Goal: Task Accomplishment & Management: Use online tool/utility

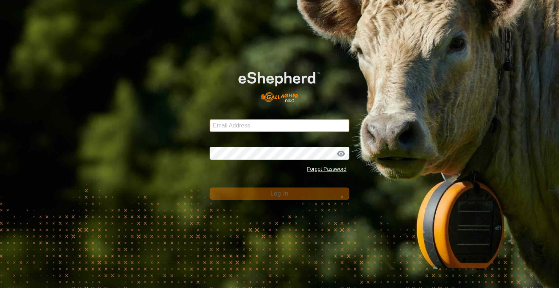
click at [285, 120] on input "Email Address" at bounding box center [280, 125] width 140 height 13
type input "[PERSON_NAME][EMAIL_ADDRESS][DOMAIN_NAME]"
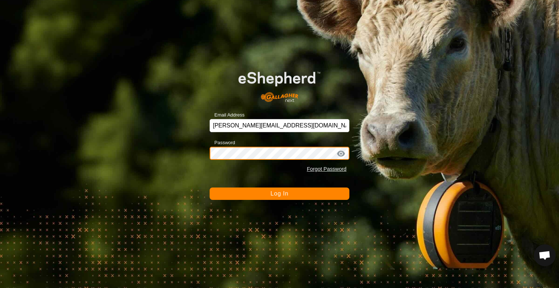
click at [210, 188] on button "Log In" at bounding box center [280, 194] width 140 height 12
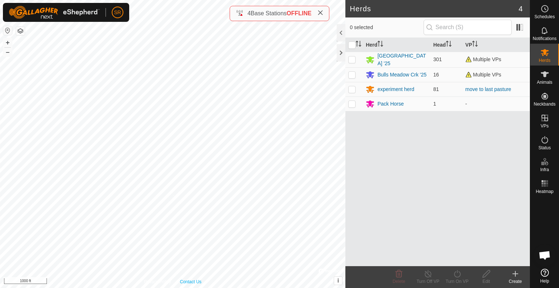
click at [173, 195] on div "6282 2093555672 [GEOGRAPHIC_DATA] '25 EH2 to Eh3 + – ⇧ i © Mapbox , © OpenStree…" at bounding box center [173, 144] width 346 height 288
click at [547, 75] on icon at bounding box center [545, 74] width 9 height 9
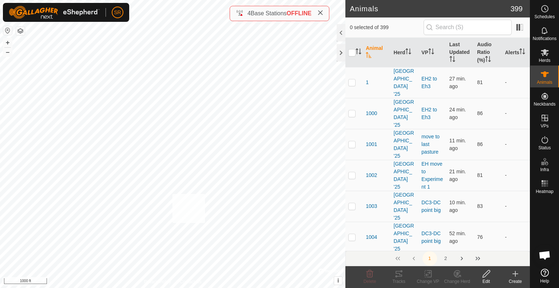
checkbox input "true"
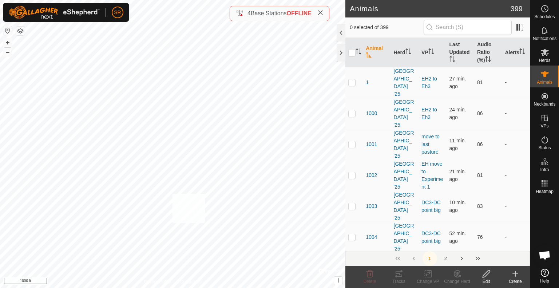
checkbox input "true"
click at [431, 276] on icon at bounding box center [429, 274] width 3 height 7
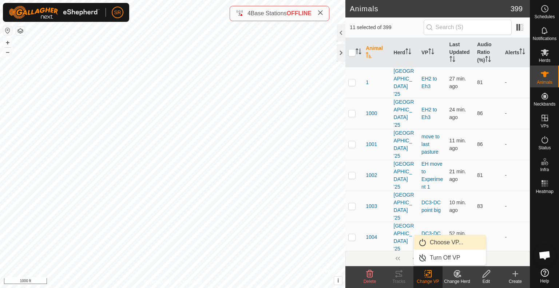
click at [435, 246] on link "Choose VP..." at bounding box center [450, 242] width 72 height 15
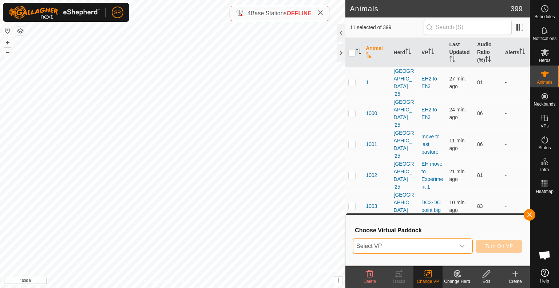
click at [435, 246] on span "Select VP" at bounding box center [405, 246] width 102 height 15
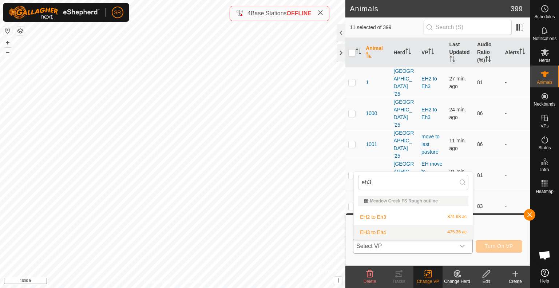
type input "eh3"
click at [426, 236] on li "EH3 to Eh4 475.36 ac" at bounding box center [413, 232] width 119 height 15
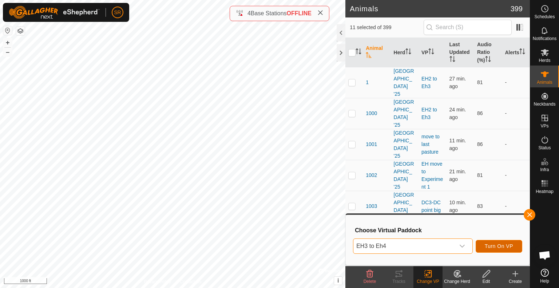
click at [510, 246] on span "Turn On VP" at bounding box center [499, 246] width 28 height 6
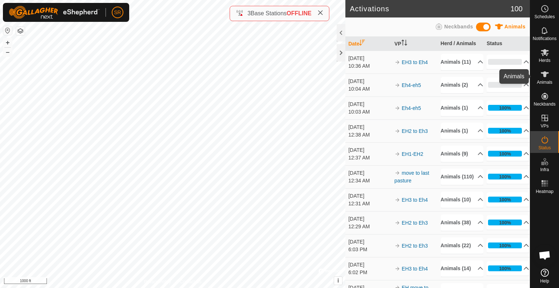
click at [548, 78] on icon at bounding box center [545, 74] width 9 height 9
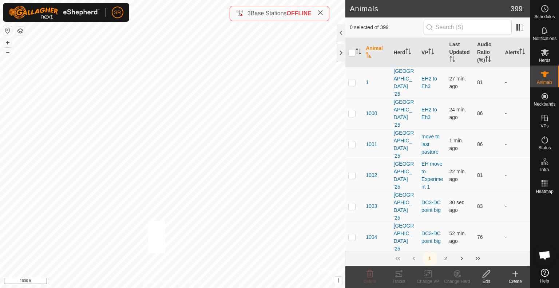
checkbox input "true"
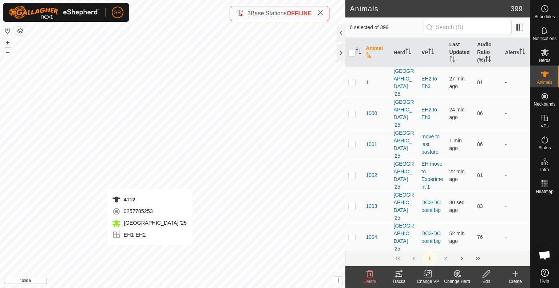
click at [150, 252] on div "4112 0257785253 [GEOGRAPHIC_DATA] '25 EH1-EH2 + – ⇧ i © Mapbox , © OpenStreetMa…" at bounding box center [173, 144] width 346 height 288
click at [86, 240] on div "1020 1398969942 [GEOGRAPHIC_DATA] '25 EH2 to Eh3 + – ⇧ i © Mapbox , © OpenStree…" at bounding box center [173, 144] width 346 height 288
checkbox input "true"
click at [91, 239] on div "1 0162108989 [GEOGRAPHIC_DATA] '25 EH2 to Eh3 + – ⇧ i © Mapbox , © OpenStreetMa…" at bounding box center [173, 144] width 346 height 288
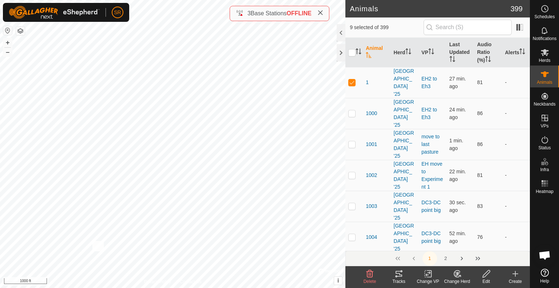
checkbox input "true"
click at [429, 274] on icon at bounding box center [428, 273] width 9 height 9
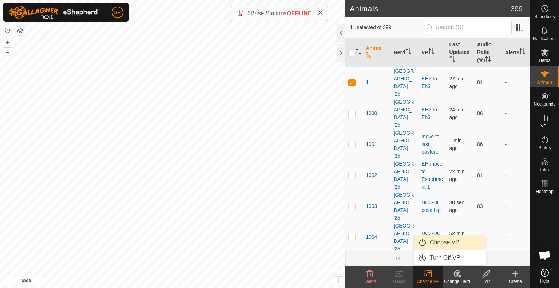
click at [447, 239] on link "Choose VP..." at bounding box center [450, 242] width 72 height 15
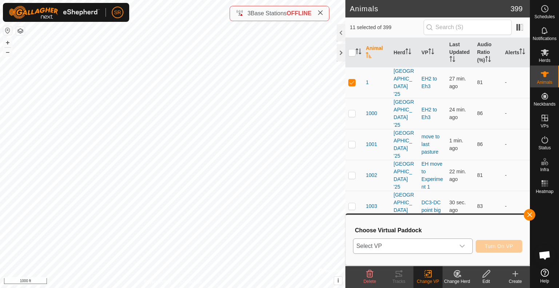
click at [442, 248] on span "Select VP" at bounding box center [405, 246] width 102 height 15
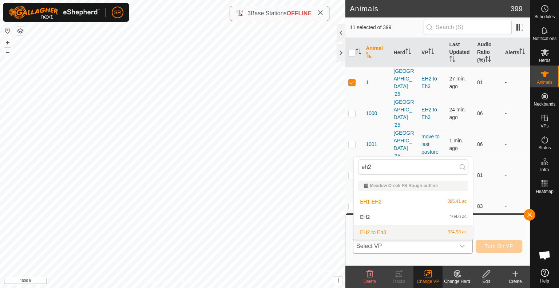
type input "eh2"
click at [435, 234] on li "EH2 to Eh3 374.93 ac" at bounding box center [413, 232] width 119 height 15
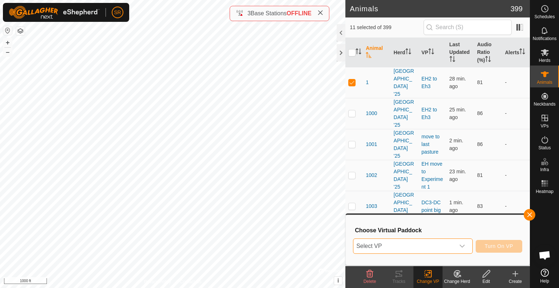
click at [448, 249] on span "Select VP" at bounding box center [405, 246] width 102 height 15
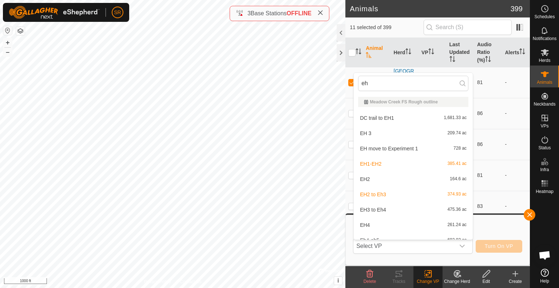
scroll to position [8, 0]
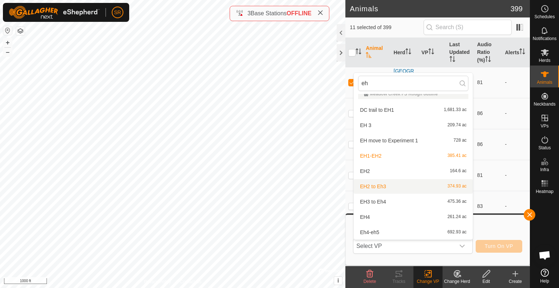
type input "eh"
click at [417, 191] on li "EH2 to Eh3 374.93 ac" at bounding box center [413, 186] width 119 height 15
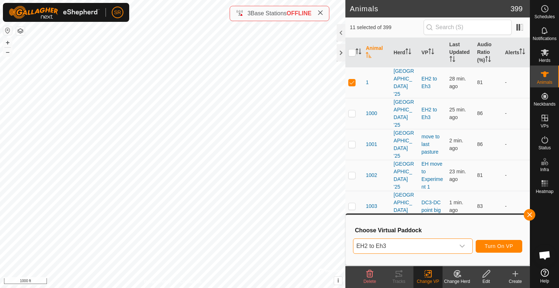
click at [427, 249] on span "EH2 to Eh3" at bounding box center [405, 246] width 102 height 15
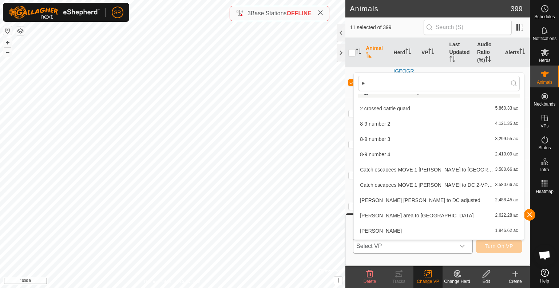
scroll to position [0, 0]
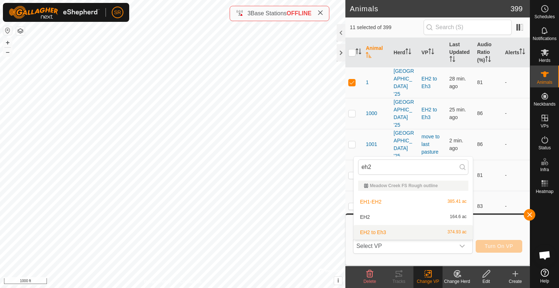
type input "eh2"
click at [408, 231] on li "EH2 to Eh3 374.93 ac" at bounding box center [413, 232] width 119 height 15
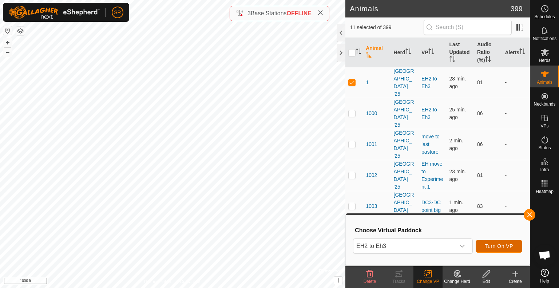
click at [500, 244] on span "Turn On VP" at bounding box center [499, 246] width 28 height 6
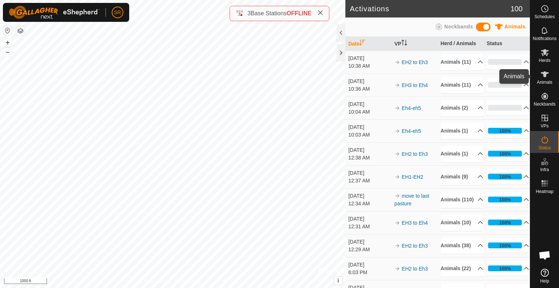
click at [545, 71] on icon at bounding box center [545, 74] width 9 height 9
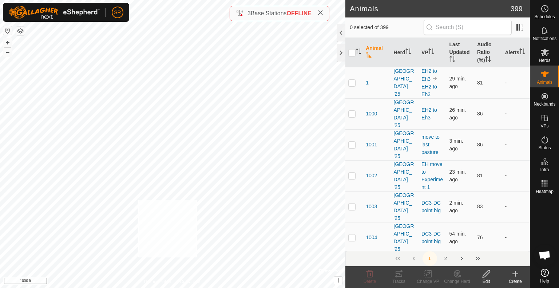
checkbox input "true"
click at [427, 276] on icon at bounding box center [428, 273] width 9 height 9
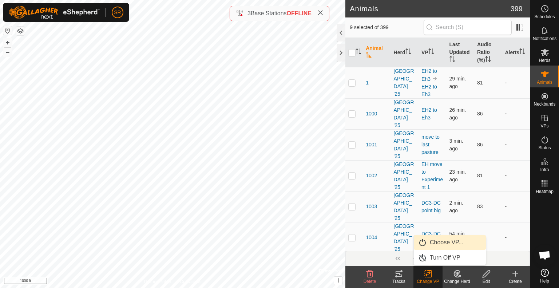
click at [434, 242] on link "Choose VP..." at bounding box center [450, 242] width 72 height 15
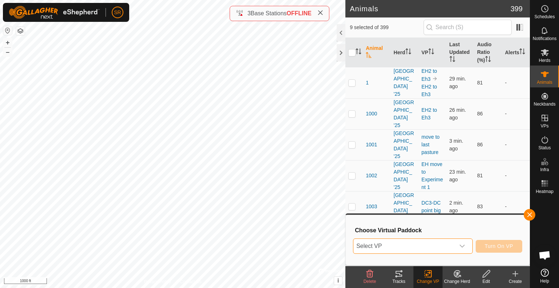
click at [434, 242] on span "Select VP" at bounding box center [405, 246] width 102 height 15
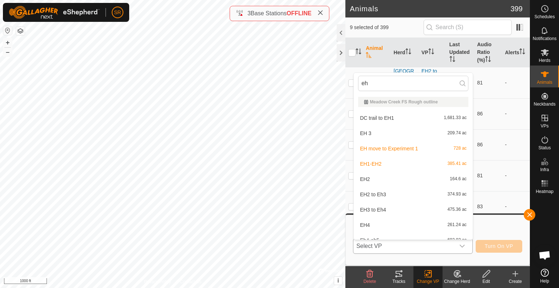
scroll to position [8, 0]
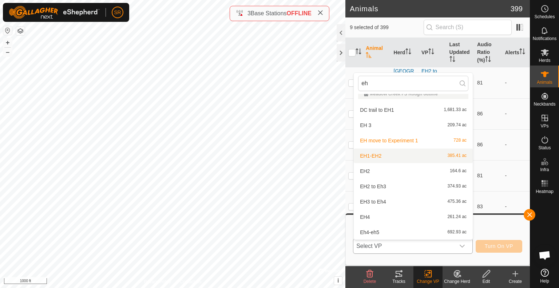
type input "eh"
click at [402, 153] on li "EH1-EH2 385.41 ac" at bounding box center [413, 156] width 119 height 15
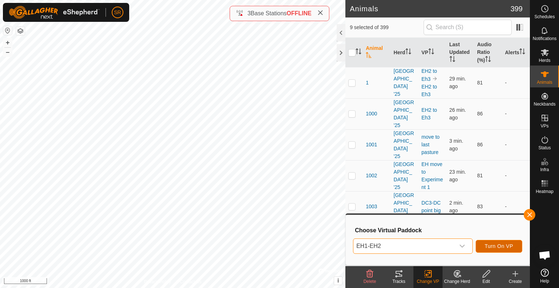
click at [505, 246] on span "Turn On VP" at bounding box center [499, 246] width 28 height 6
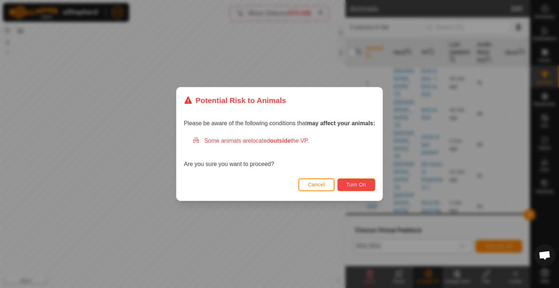
click at [364, 183] on span "Turn On" at bounding box center [357, 185] width 20 height 6
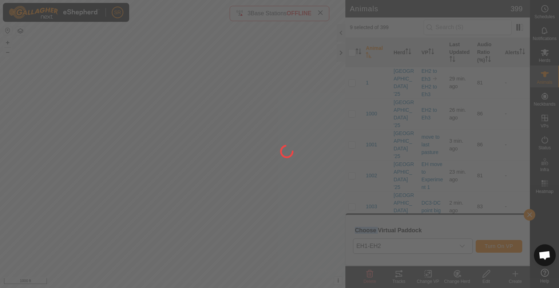
click at [364, 183] on div at bounding box center [279, 144] width 559 height 288
